Goal: Task Accomplishment & Management: Use online tool/utility

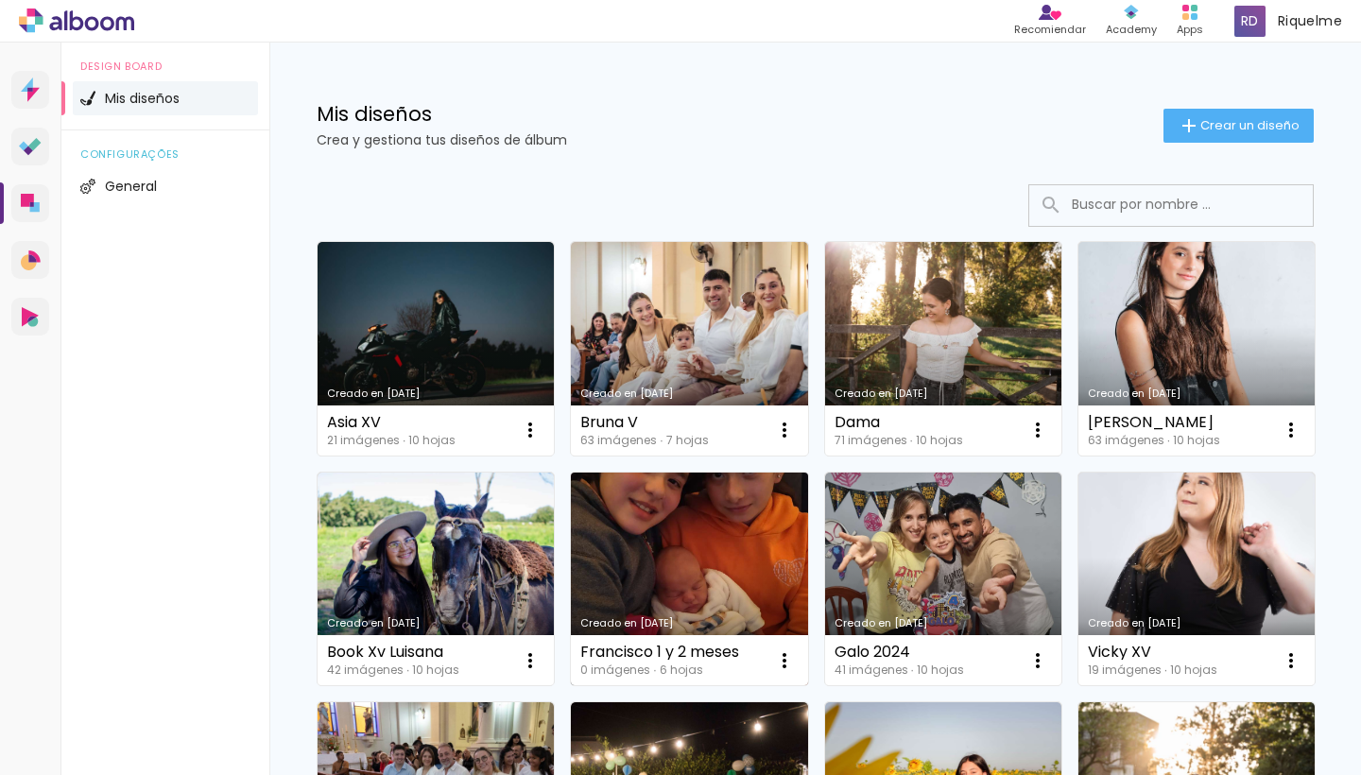
click at [807, 592] on link "Creado en [DATE]" at bounding box center [689, 580] width 236 height 214
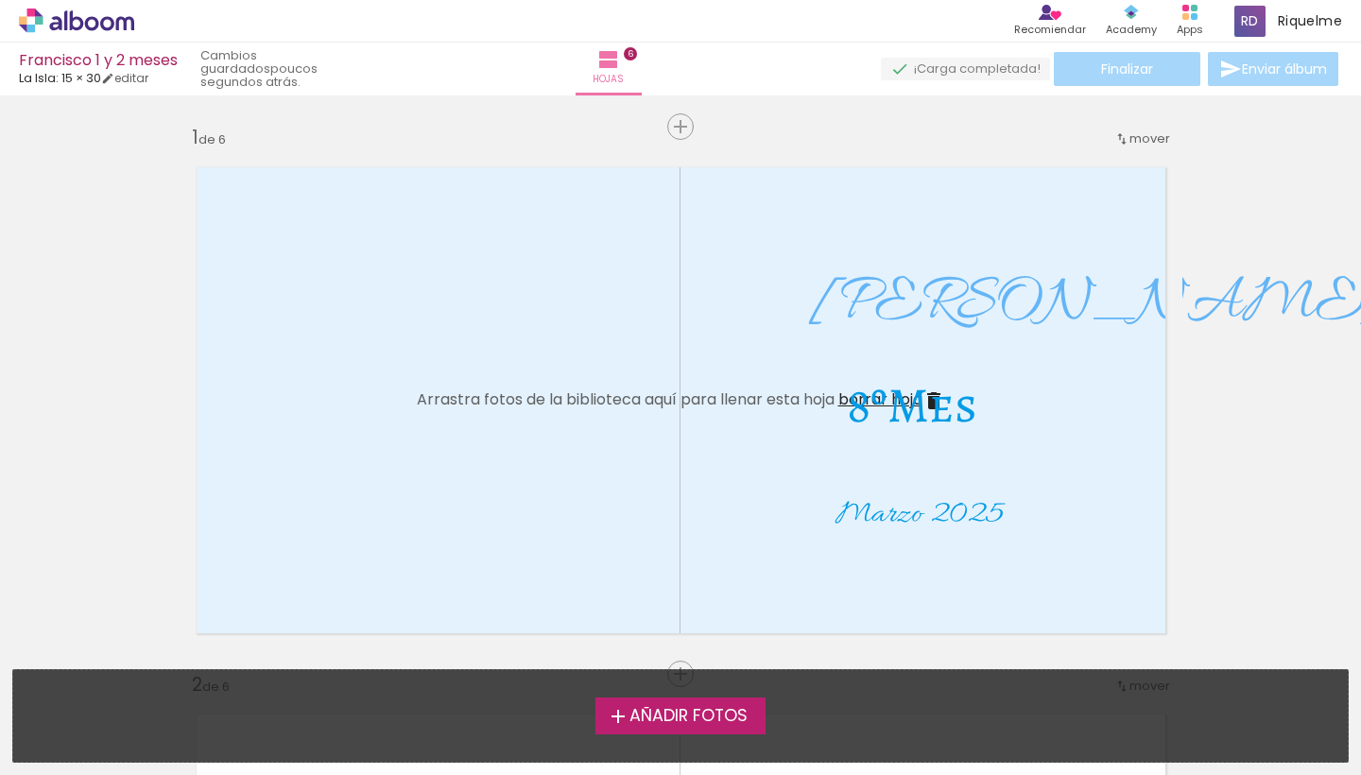
scroll to position [39, 0]
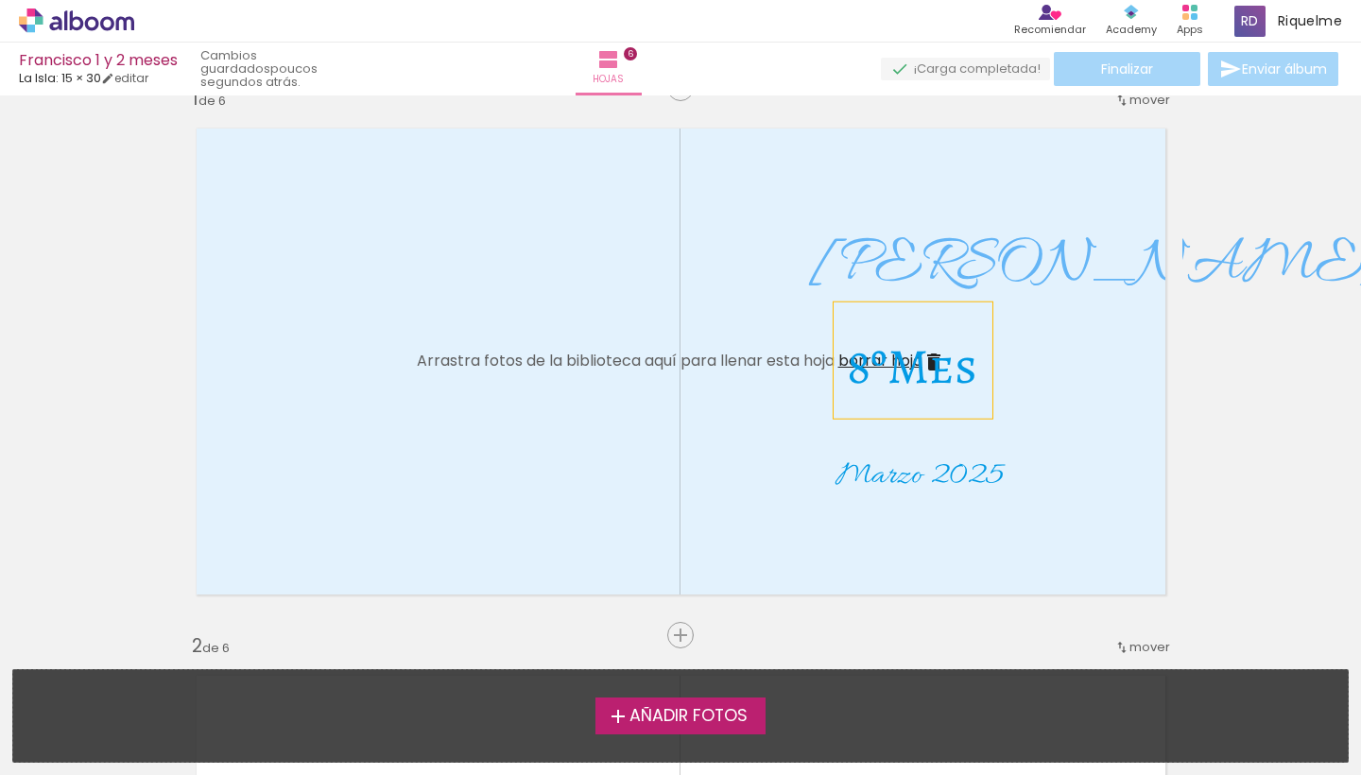
click at [857, 374] on span "8ºMes" at bounding box center [912, 366] width 130 height 67
click at [857, 374] on quentale-selection at bounding box center [915, 360] width 178 height 115
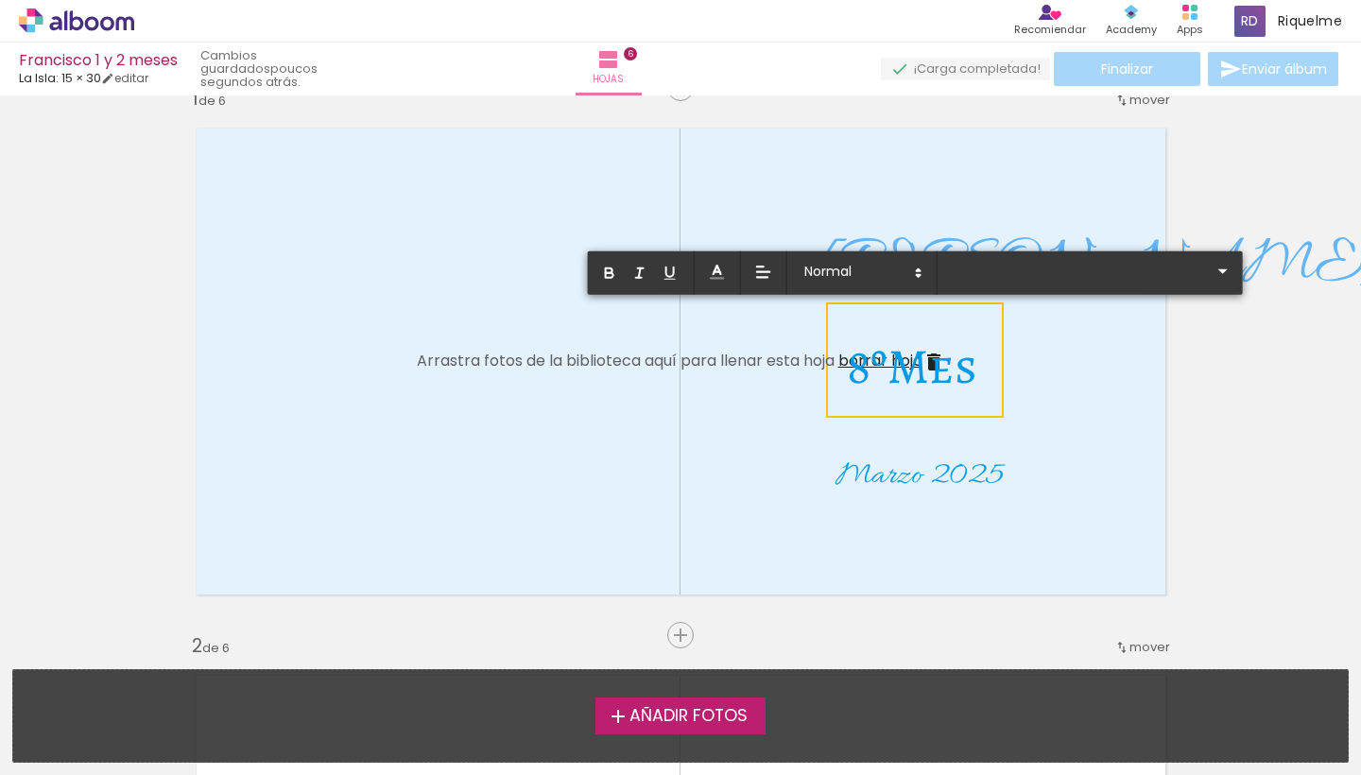
click at [857, 374] on span "8ºMes" at bounding box center [912, 366] width 130 height 67
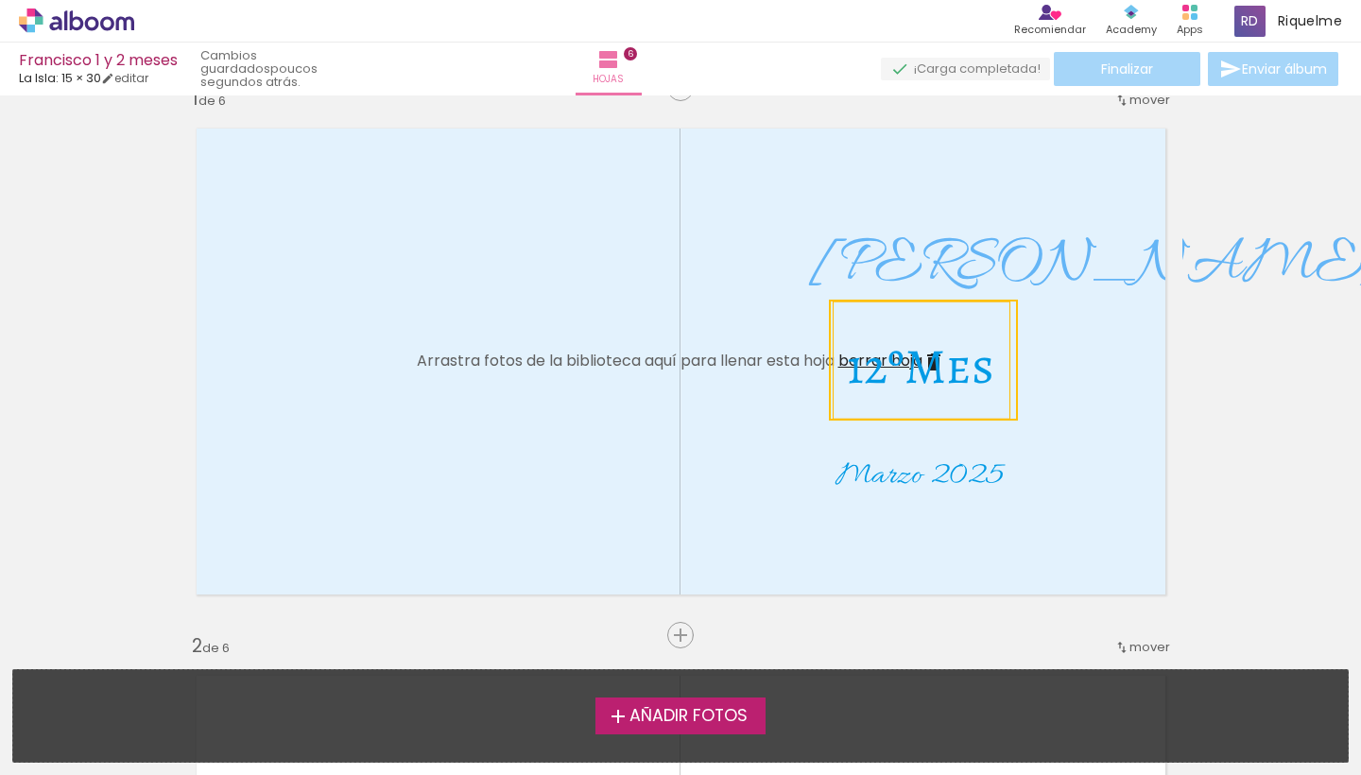
click at [971, 377] on quentale-selection at bounding box center [923, 360] width 189 height 121
